Goal: Information Seeking & Learning: Learn about a topic

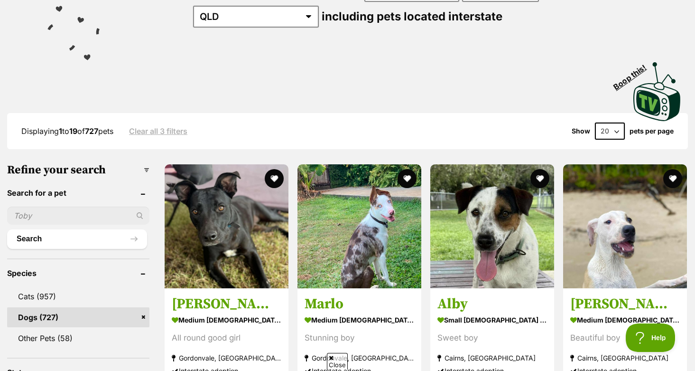
scroll to position [146, 0]
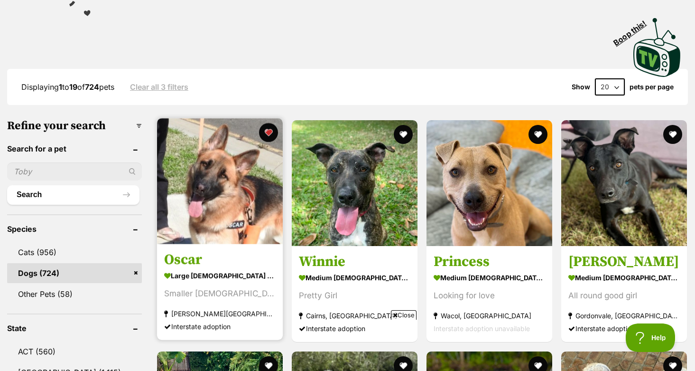
click at [213, 206] on img at bounding box center [220, 181] width 126 height 126
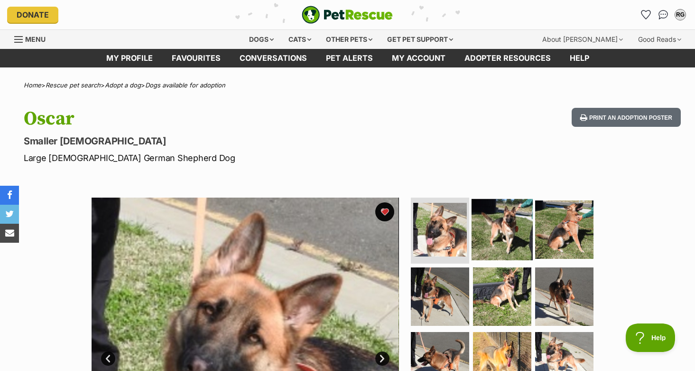
click at [500, 234] on img at bounding box center [502, 228] width 61 height 61
